Goal: Information Seeking & Learning: Learn about a topic

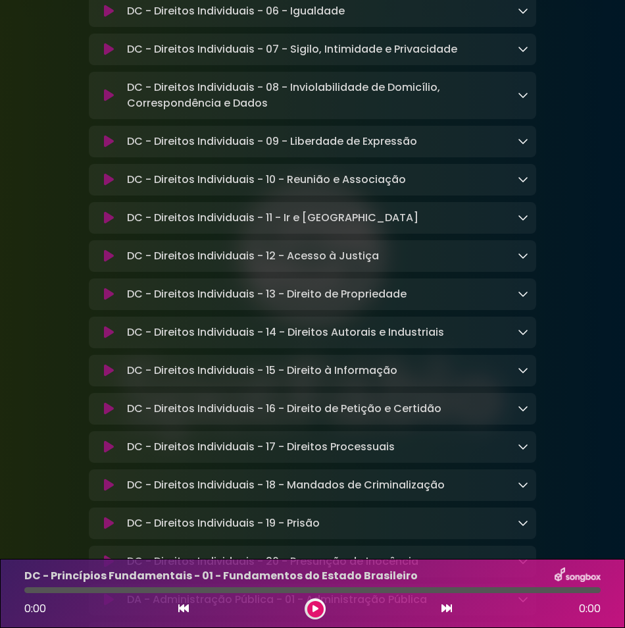
scroll to position [856, 0]
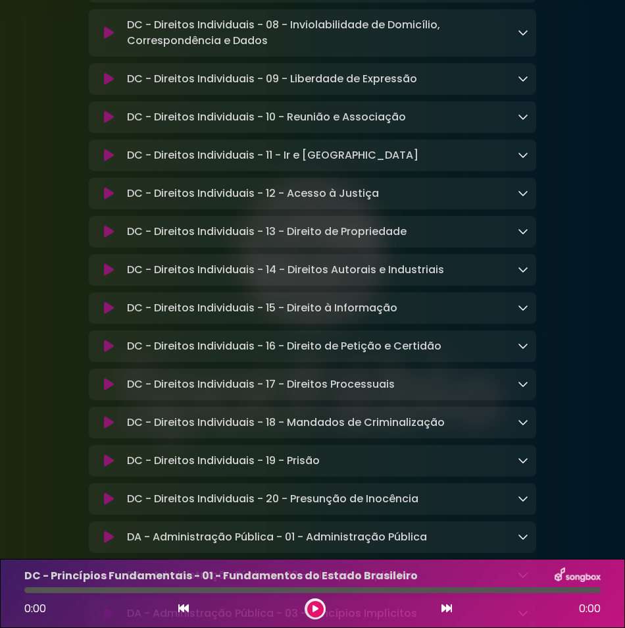
click at [109, 353] on icon at bounding box center [109, 346] width 10 height 13
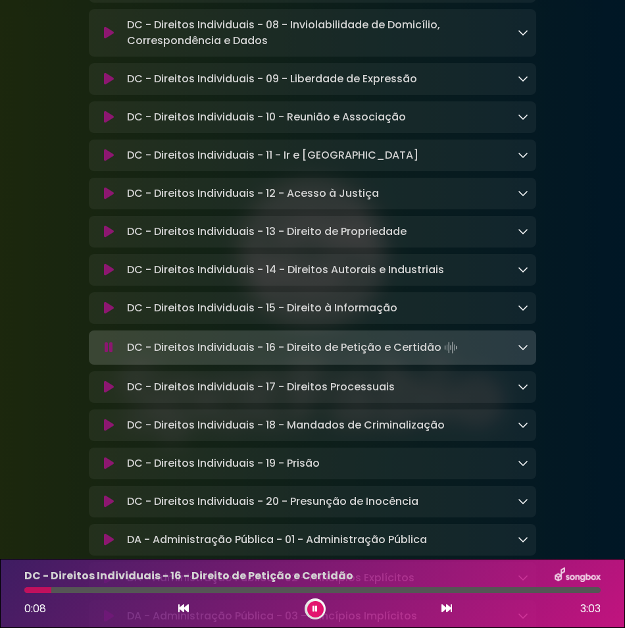
click at [111, 394] on icon at bounding box center [109, 386] width 10 height 13
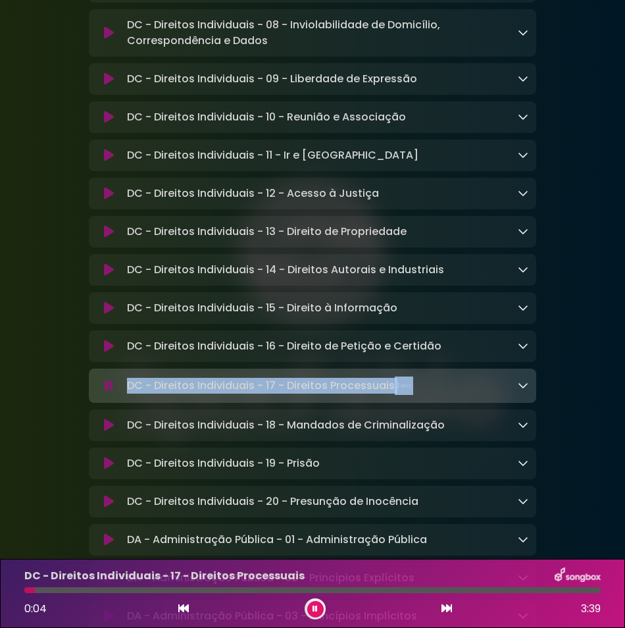
drag, startPoint x: 437, startPoint y: 406, endPoint x: 104, endPoint y: 403, distance: 333.1
click at [103, 395] on div "DC - Direitos Individuais - 17 - Direitos Processuais Loading Track..." at bounding box center [313, 385] width 432 height 18
drag, startPoint x: 104, startPoint y: 403, endPoint x: 187, endPoint y: 408, distance: 83.1
copy div "DC - Direitos Individuais - 17 - Direitos Processuais"
click at [525, 390] on icon at bounding box center [523, 385] width 11 height 11
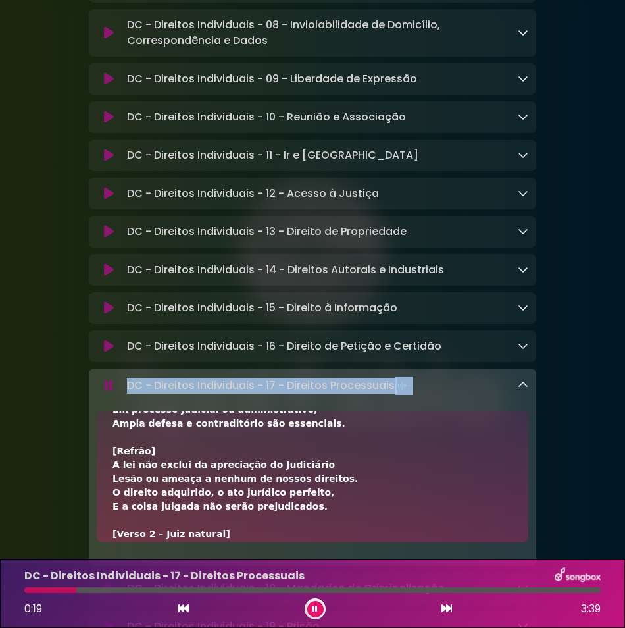
scroll to position [66, 0]
drag, startPoint x: 111, startPoint y: 477, endPoint x: 292, endPoint y: 526, distance: 188.1
click at [292, 526] on div "[Verso 1 – Devido processo legal] Ninguém será privado de liberdade ou bem, Sem…" at bounding box center [313, 477] width 432 height 132
drag, startPoint x: 292, startPoint y: 526, endPoint x: 252, endPoint y: 500, distance: 47.7
copy div "A lei não exclui da apreciação do Judiciário Lesão ou ameaça a nenhum de nossos…"
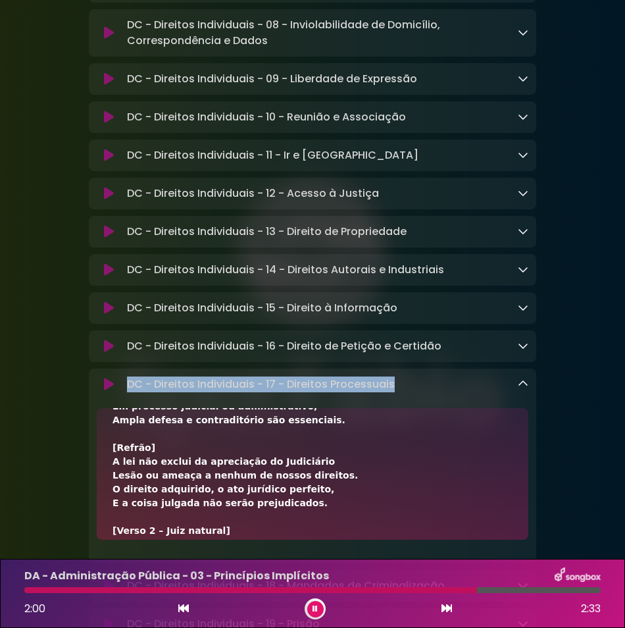
click at [105, 353] on icon at bounding box center [109, 346] width 10 height 13
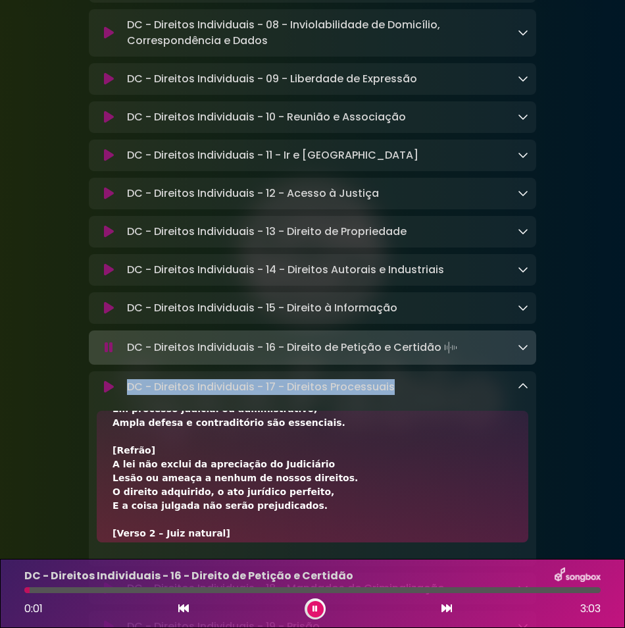
click at [109, 160] on icon at bounding box center [109, 155] width 10 height 13
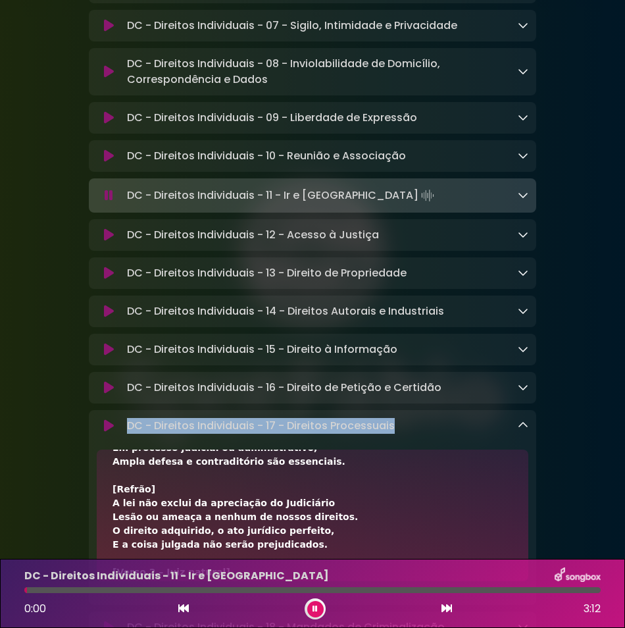
scroll to position [790, 0]
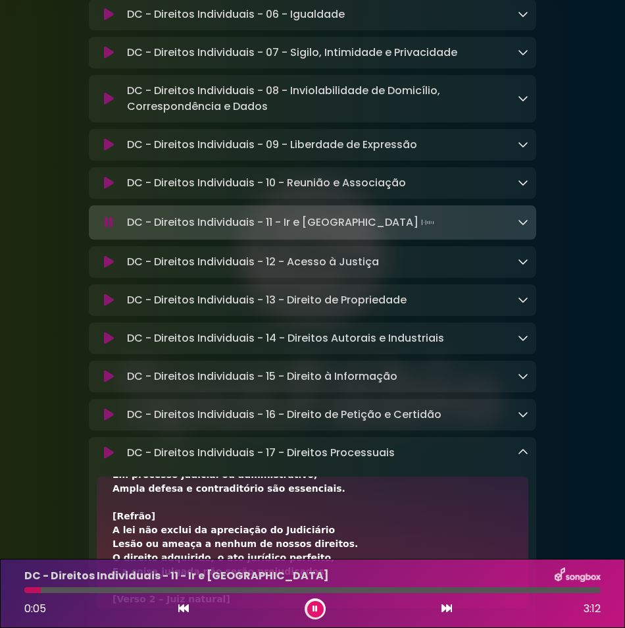
click at [102, 145] on div "DC - Direitos Individuais - 09 - Liberdade de Expressão Loading Track..." at bounding box center [313, 145] width 432 height 16
click at [107, 151] on icon at bounding box center [109, 144] width 10 height 13
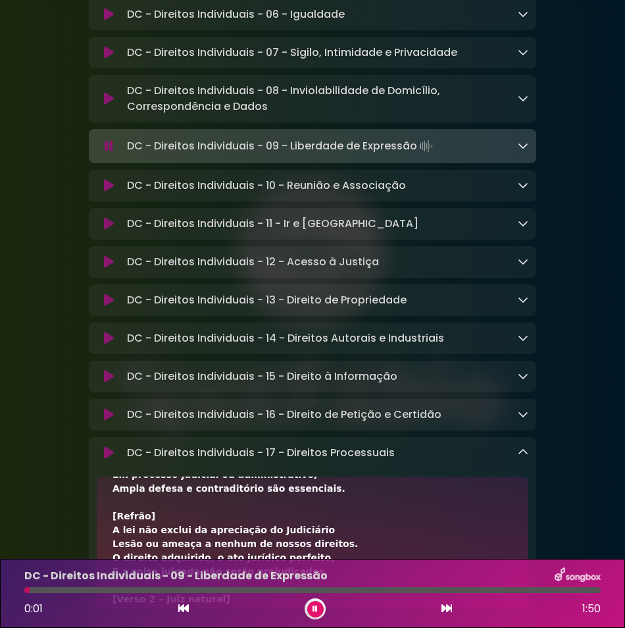
click at [30, 592] on div at bounding box center [26, 590] width 5 height 6
drag, startPoint x: 338, startPoint y: 613, endPoint x: 330, endPoint y: 615, distance: 8.1
click at [335, 615] on div "0:17 1:50" at bounding box center [312, 608] width 592 height 21
click at [31, 590] on div at bounding box center [72, 590] width 96 height 6
click at [102, 153] on button at bounding box center [109, 146] width 25 height 13
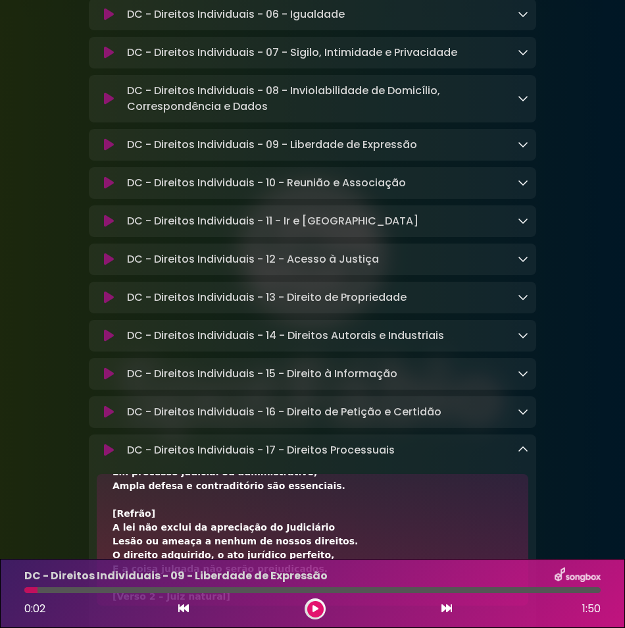
click at [102, 151] on button at bounding box center [109, 144] width 25 height 13
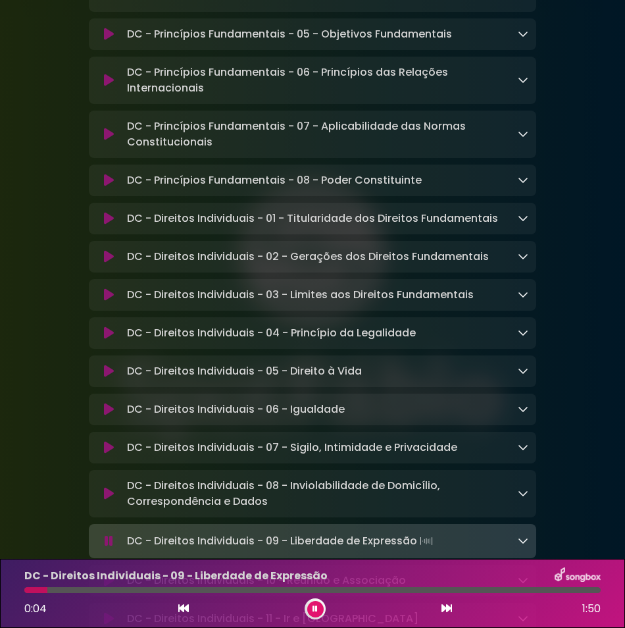
scroll to position [592, 0]
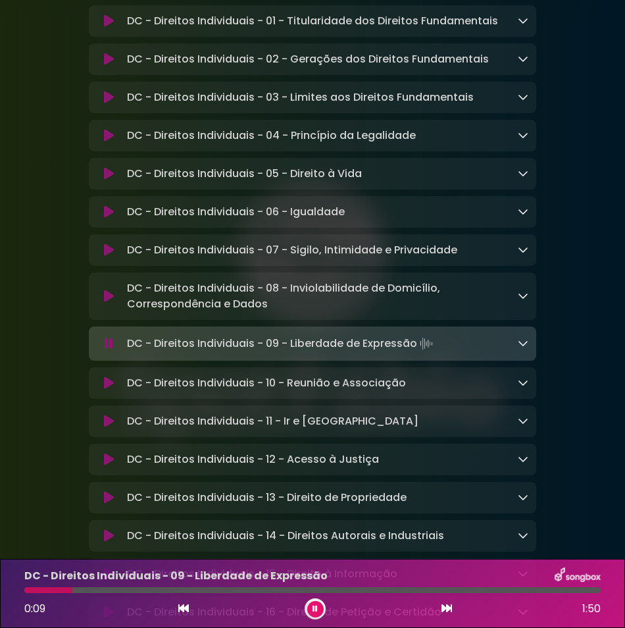
click at [100, 390] on button at bounding box center [109, 382] width 25 height 13
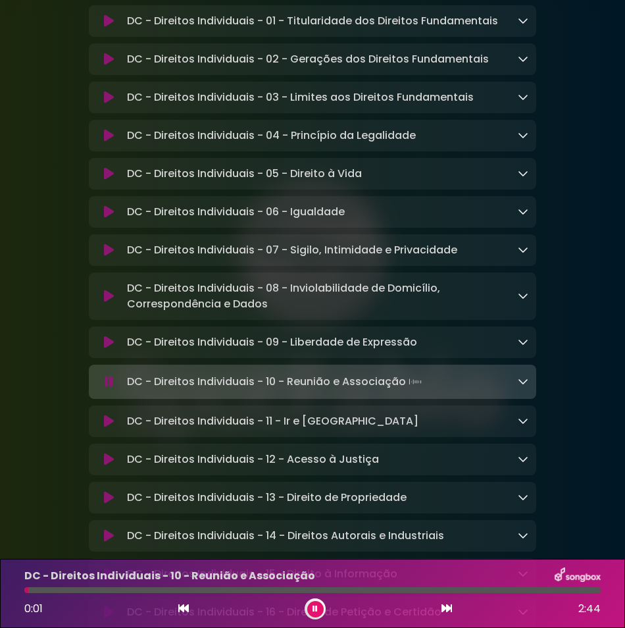
click at [111, 303] on icon at bounding box center [109, 296] width 10 height 13
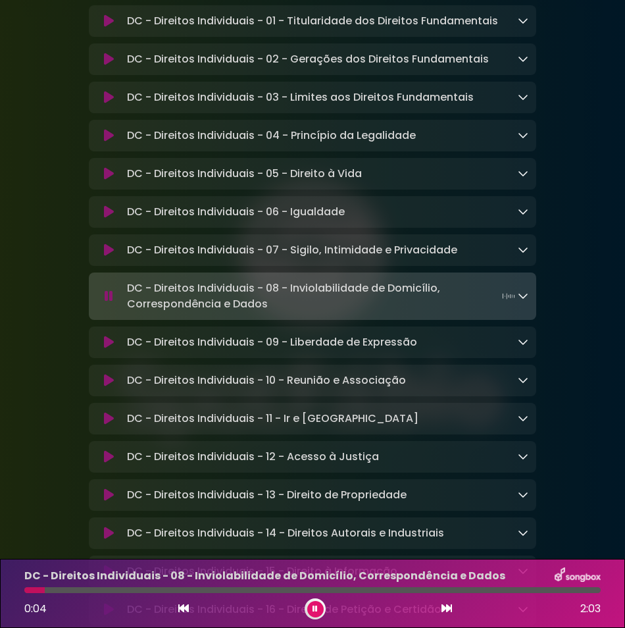
click at [106, 257] on icon at bounding box center [109, 250] width 10 height 13
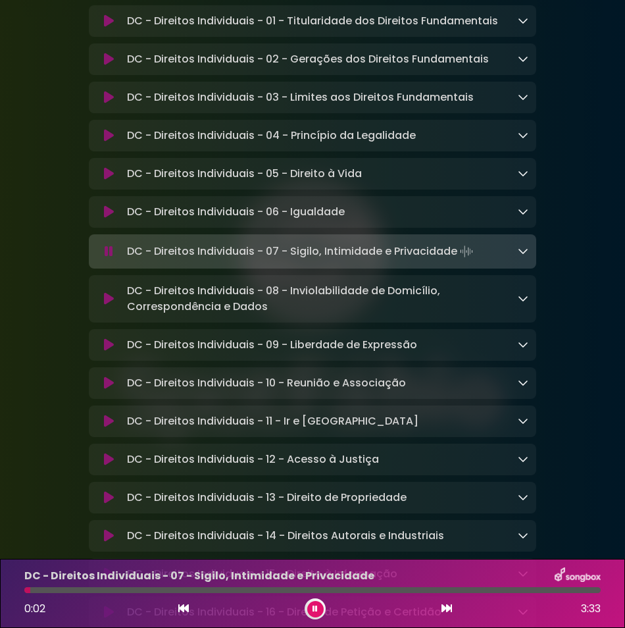
click at [99, 305] on button at bounding box center [109, 298] width 25 height 13
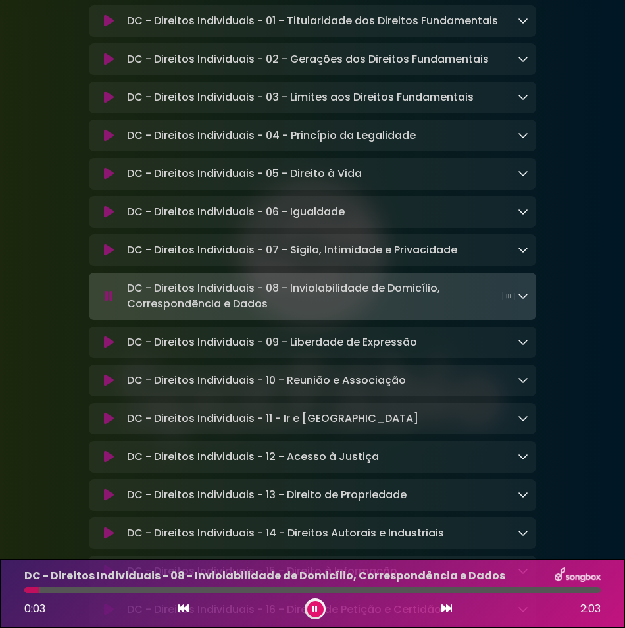
click at [109, 349] on icon at bounding box center [109, 342] width 10 height 13
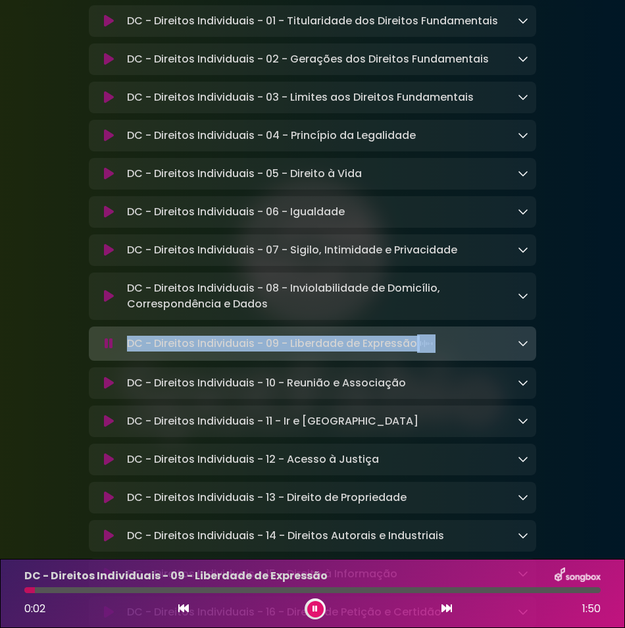
drag, startPoint x: 444, startPoint y: 357, endPoint x: 111, endPoint y: 357, distance: 333.1
click at [111, 353] on div "DC - Direitos Individuais - 09 - Liberdade de Expressão Loading Track..." at bounding box center [313, 343] width 432 height 18
drag, startPoint x: 111, startPoint y: 357, endPoint x: 215, endPoint y: 347, distance: 104.5
copy div "DC - Direitos Individuais - 09 - Liberdade de Expressão"
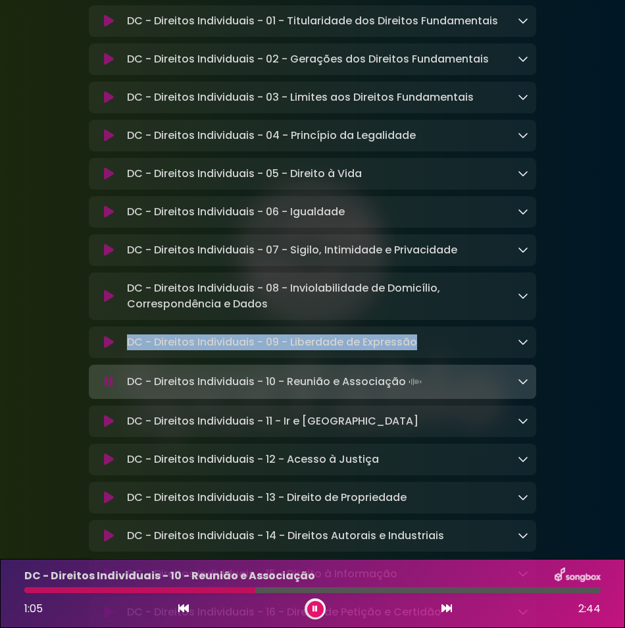
drag, startPoint x: 105, startPoint y: 391, endPoint x: 598, endPoint y: 97, distance: 573.8
click at [107, 388] on icon at bounding box center [109, 381] width 9 height 13
